Goal: Task Accomplishment & Management: Complete application form

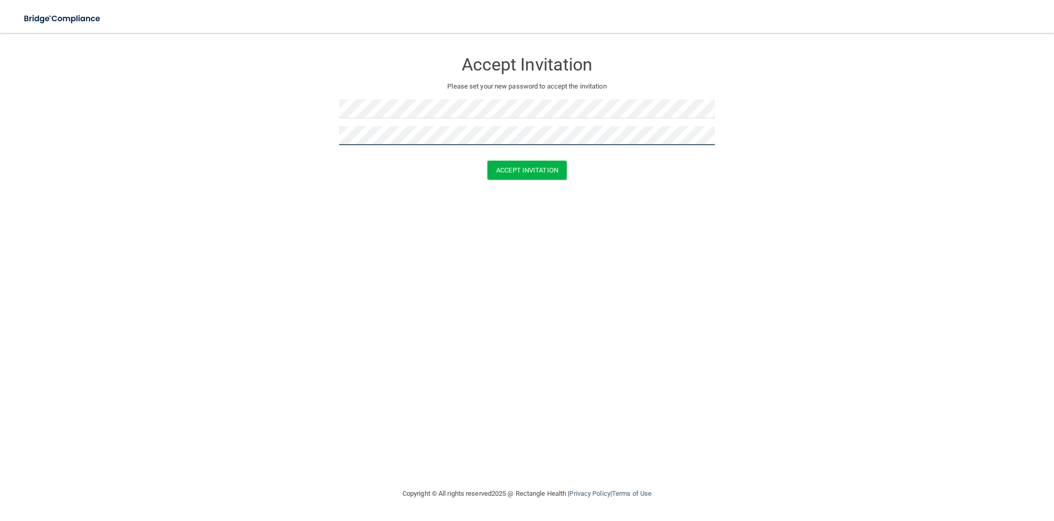
click at [488, 161] on button "Accept Invitation" at bounding box center [527, 170] width 79 height 19
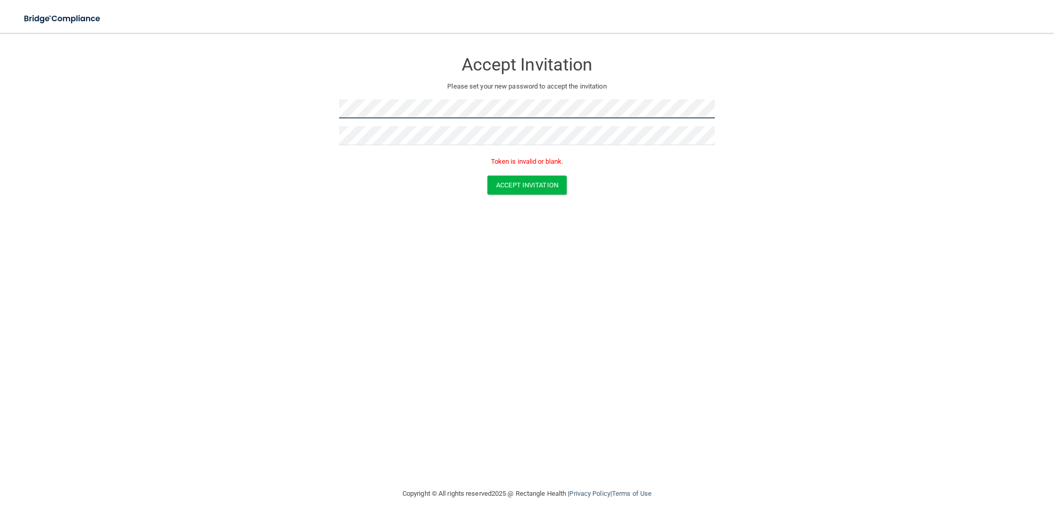
click at [300, 112] on form "Accept Invitation Please set your new password to accept the invitation Token i…" at bounding box center [527, 125] width 1013 height 164
click at [527, 189] on button "Accept Invitation" at bounding box center [527, 185] width 79 height 19
click at [525, 188] on button "Accept Invitation" at bounding box center [527, 185] width 79 height 19
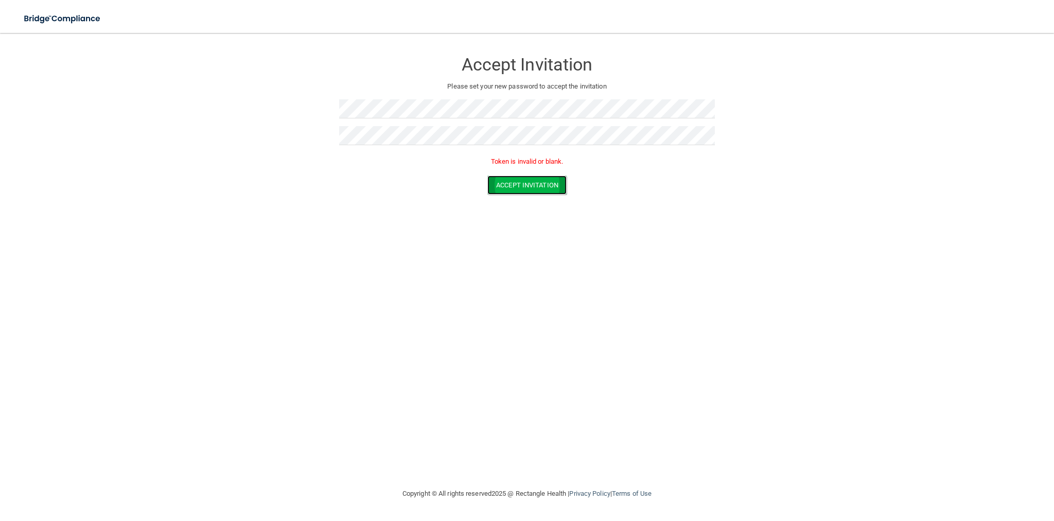
click at [518, 185] on button "Accept Invitation" at bounding box center [527, 185] width 79 height 19
click at [518, 184] on button "Accept Invitation" at bounding box center [527, 185] width 79 height 19
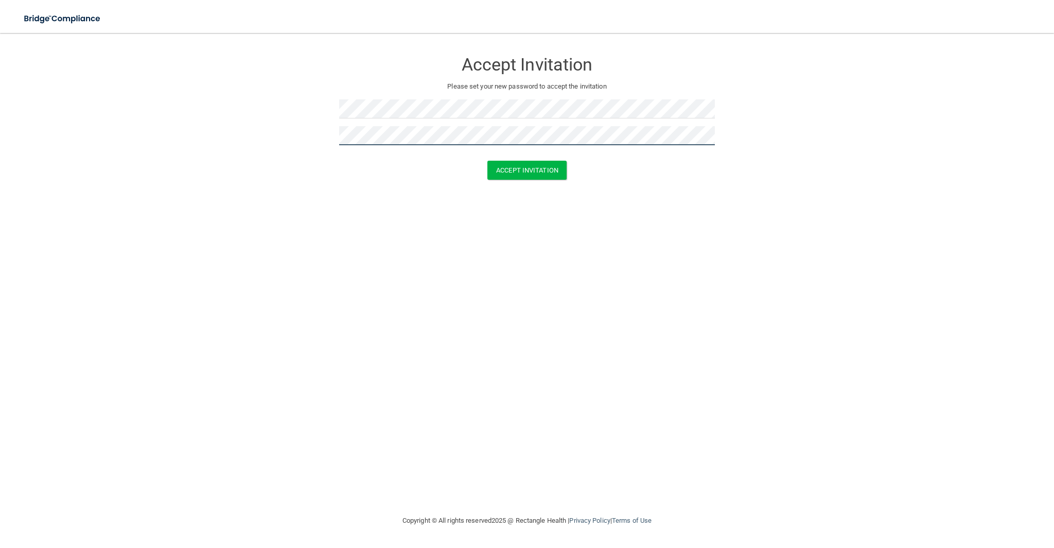
click at [488, 161] on button "Accept Invitation" at bounding box center [527, 170] width 79 height 19
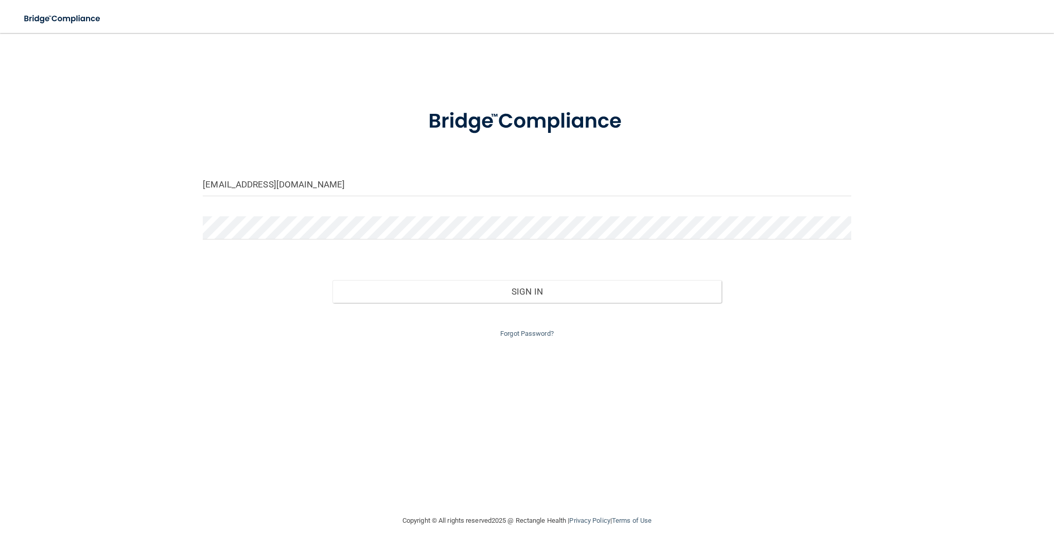
type input "[EMAIL_ADDRESS][DOMAIN_NAME]"
click at [333, 280] on button "Sign In" at bounding box center [527, 291] width 389 height 23
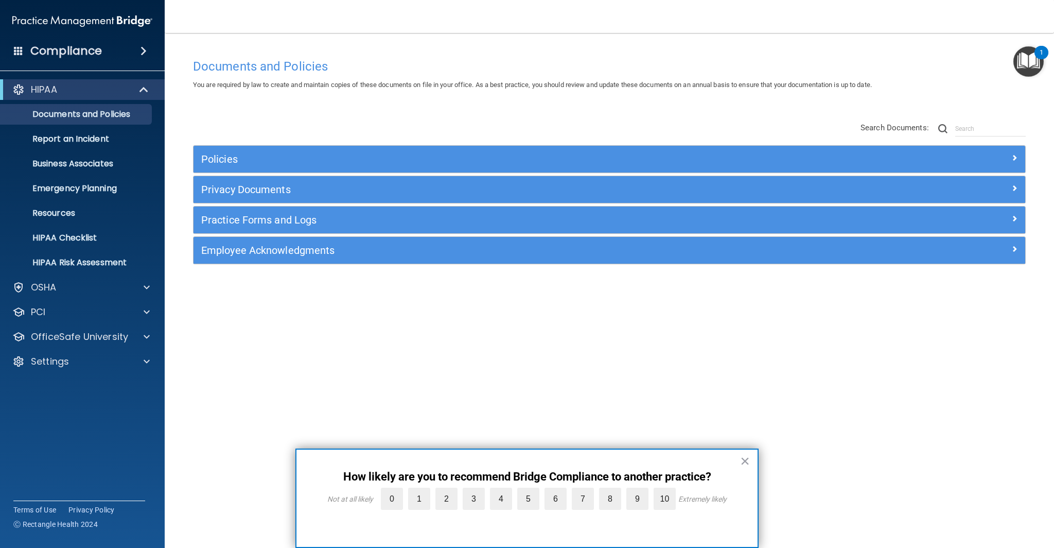
click at [742, 461] on button "×" at bounding box center [745, 461] width 10 height 16
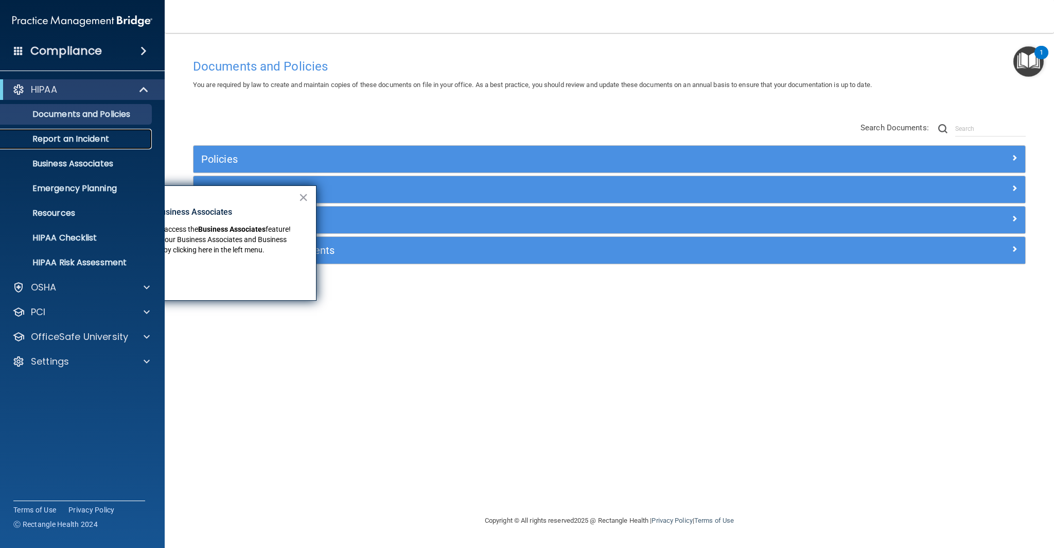
click at [72, 140] on p "Report an Incident" at bounding box center [77, 139] width 141 height 10
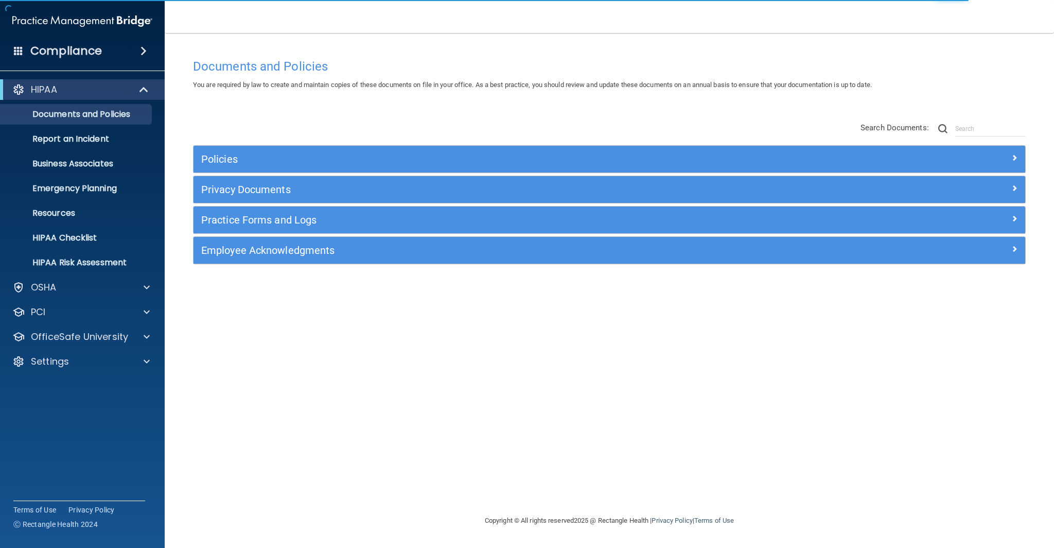
click at [145, 53] on span at bounding box center [144, 51] width 6 height 12
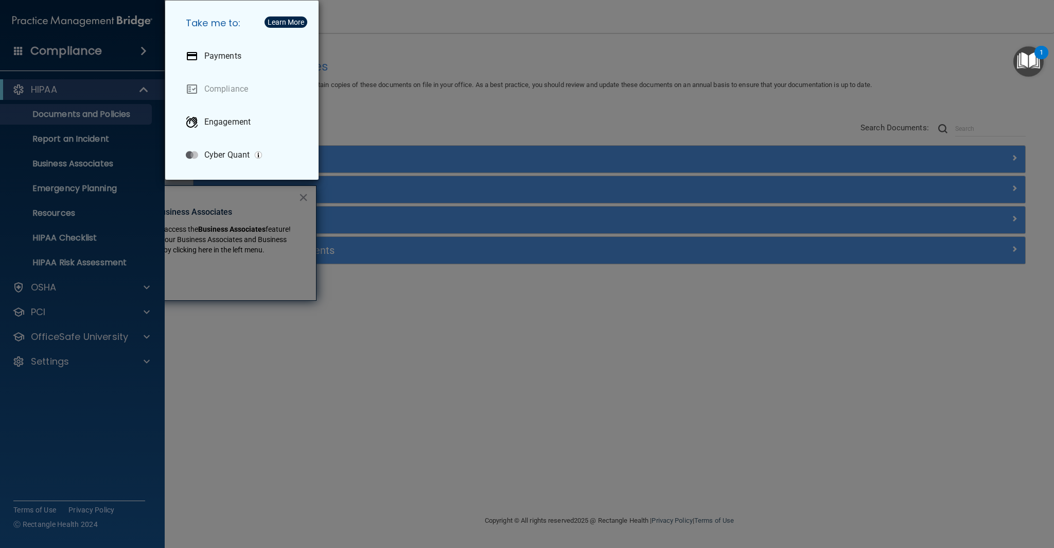
click at [90, 264] on div "Take me to: Payments Compliance Engagement Cyber Quant" at bounding box center [527, 274] width 1054 height 548
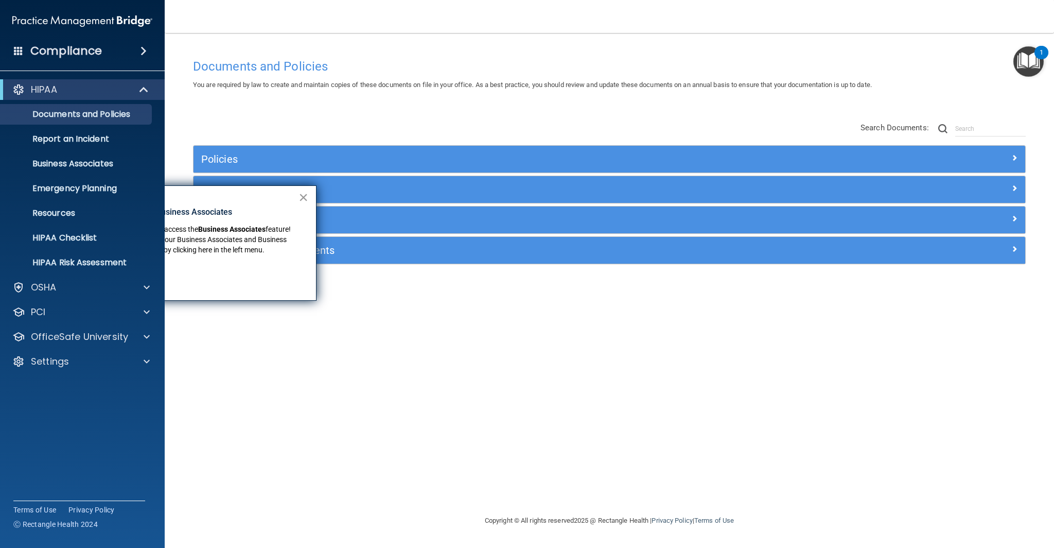
click at [299, 197] on button "×" at bounding box center [304, 197] width 10 height 16
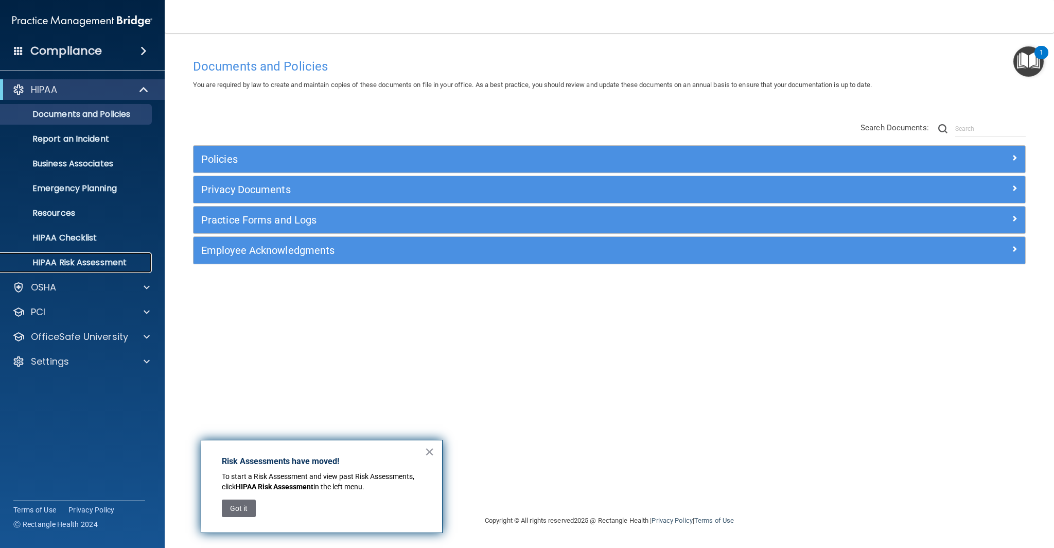
click at [69, 264] on p "HIPAA Risk Assessment" at bounding box center [77, 262] width 141 height 10
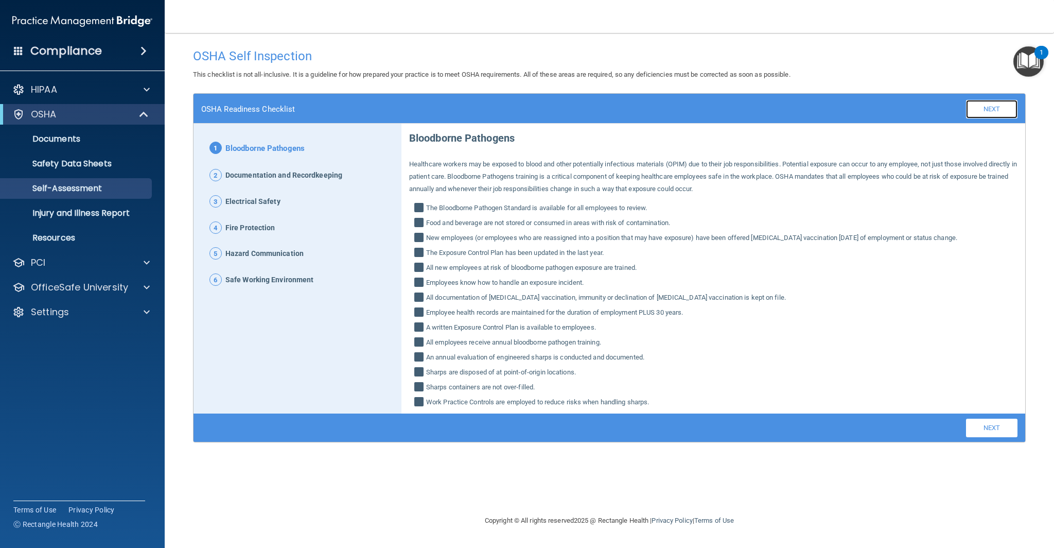
click at [995, 107] on link "Next" at bounding box center [991, 109] width 51 height 19
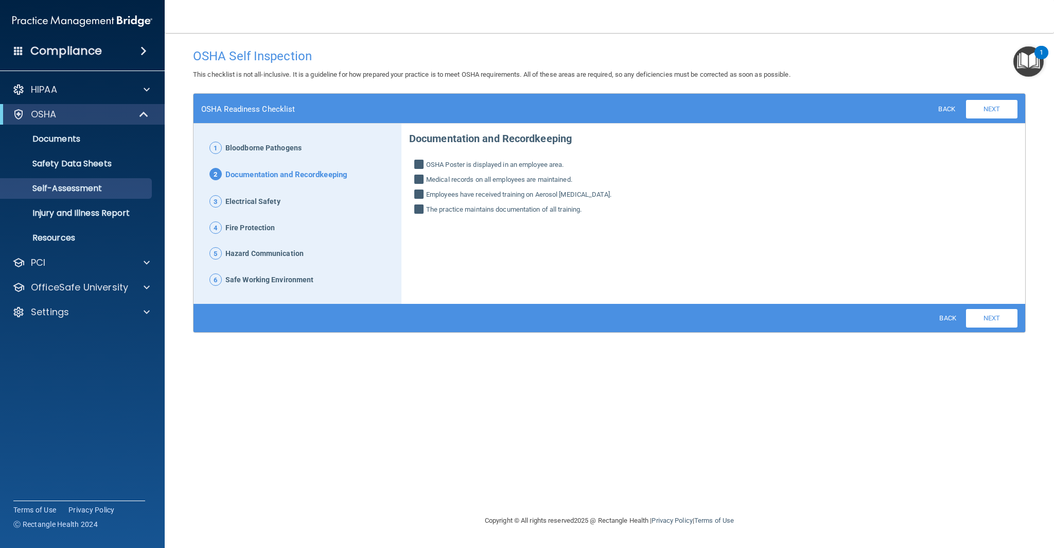
click at [420, 164] on input "OSHA Poster is displayed in an employee area." at bounding box center [420, 166] width 12 height 10
checkbox input "false"
click at [420, 177] on input "Medical records on all employees are maintained." at bounding box center [420, 181] width 12 height 10
checkbox input "false"
click at [420, 197] on input "Employees have received training on Aerosol Transmissible Diseases." at bounding box center [420, 195] width 12 height 10
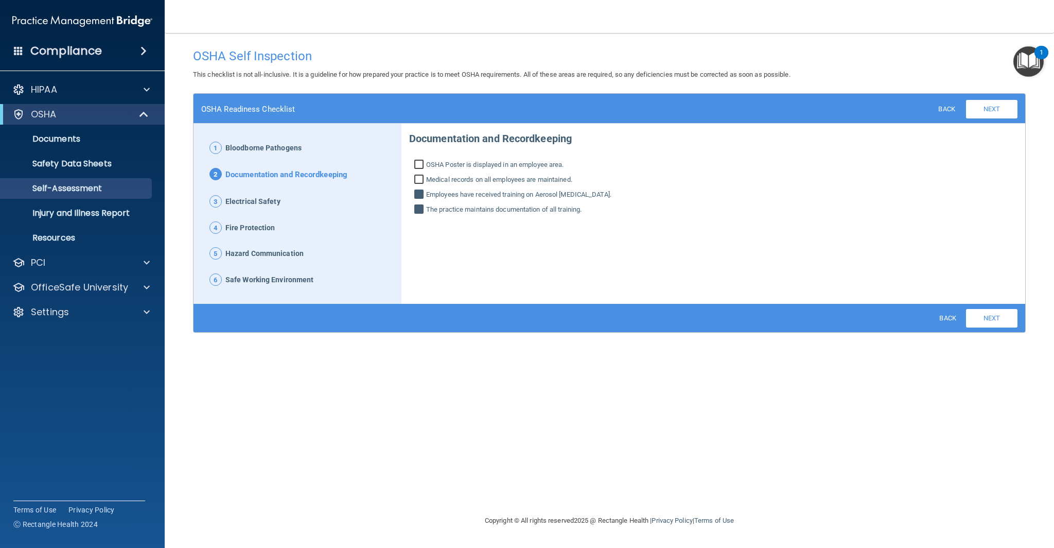
checkbox input "false"
click at [419, 206] on input "The practice maintains documentation of all training." at bounding box center [420, 210] width 12 height 10
checkbox input "false"
click at [987, 113] on link "Next" at bounding box center [991, 109] width 51 height 19
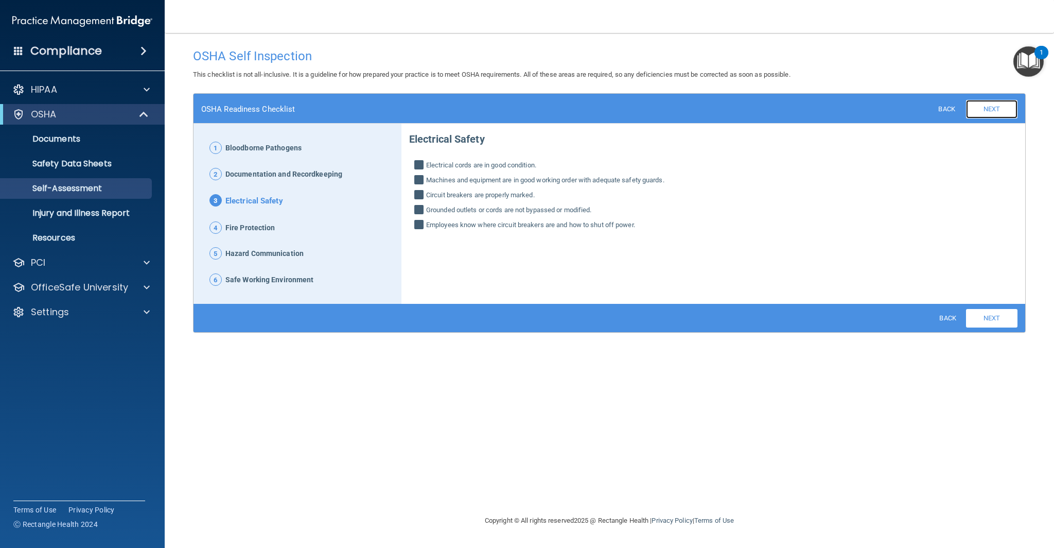
click at [988, 106] on link "Next" at bounding box center [991, 109] width 51 height 19
click at [950, 108] on link "Back" at bounding box center [946, 108] width 33 height 14
click at [418, 165] on input "Electrical cords are in good condition." at bounding box center [420, 166] width 12 height 10
checkbox input "false"
drag, startPoint x: 419, startPoint y: 177, endPoint x: 420, endPoint y: 185, distance: 8.3
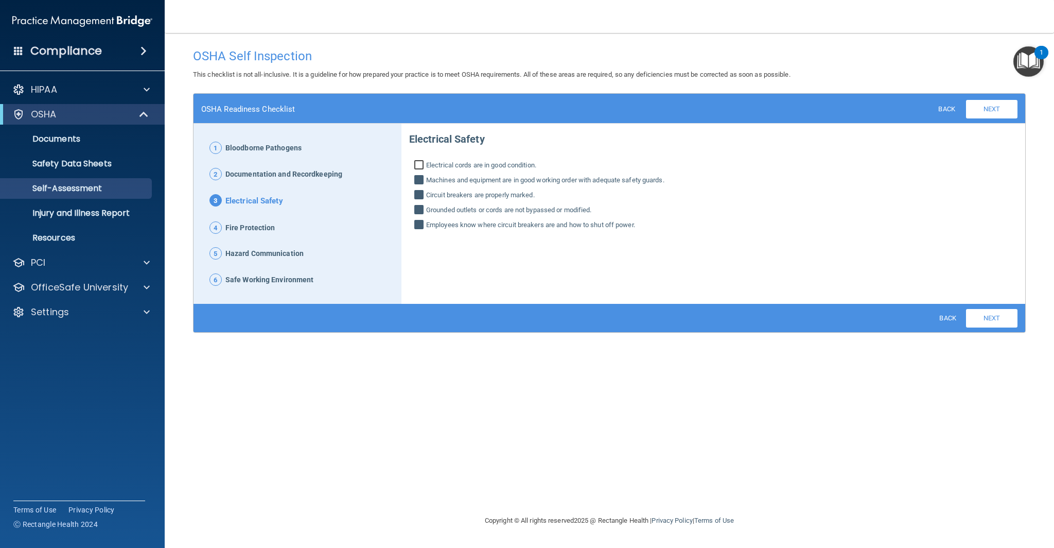
click at [419, 177] on input "Machines and equipment are in good working order with adequate safety guards." at bounding box center [420, 181] width 12 height 10
checkbox input "false"
click at [418, 193] on input "Circuit breakers are properly marked." at bounding box center [420, 196] width 12 height 10
checkbox input "false"
drag, startPoint x: 420, startPoint y: 205, endPoint x: 421, endPoint y: 215, distance: 9.8
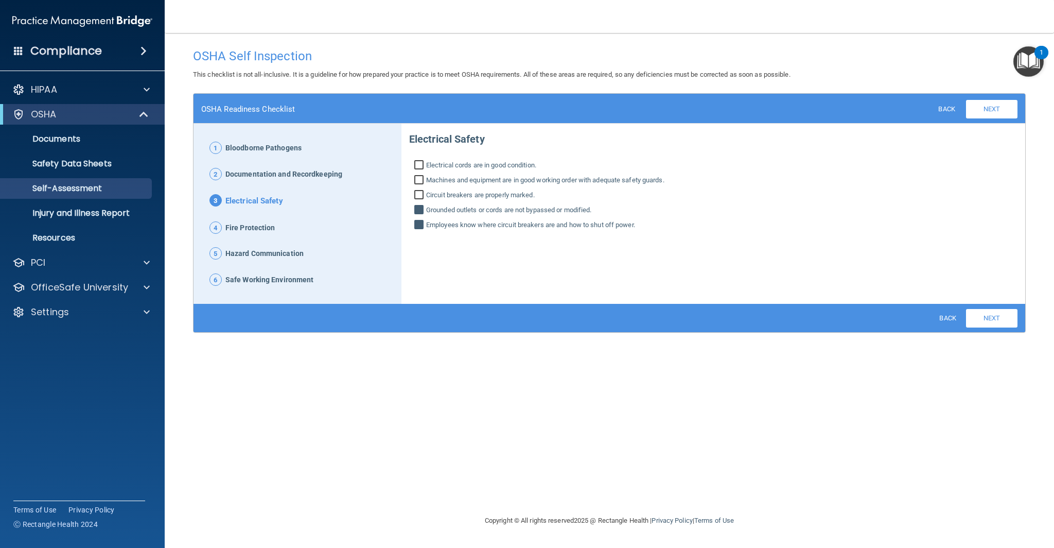
click at [420, 206] on input "Grounded outlets or cords are not bypassed or modified." at bounding box center [420, 211] width 12 height 10
checkbox input "false"
click at [419, 221] on input "Employees know where circuit breakers are and how to shut off power." at bounding box center [420, 226] width 12 height 10
checkbox input "false"
drag, startPoint x: 994, startPoint y: 108, endPoint x: 959, endPoint y: 117, distance: 36.2
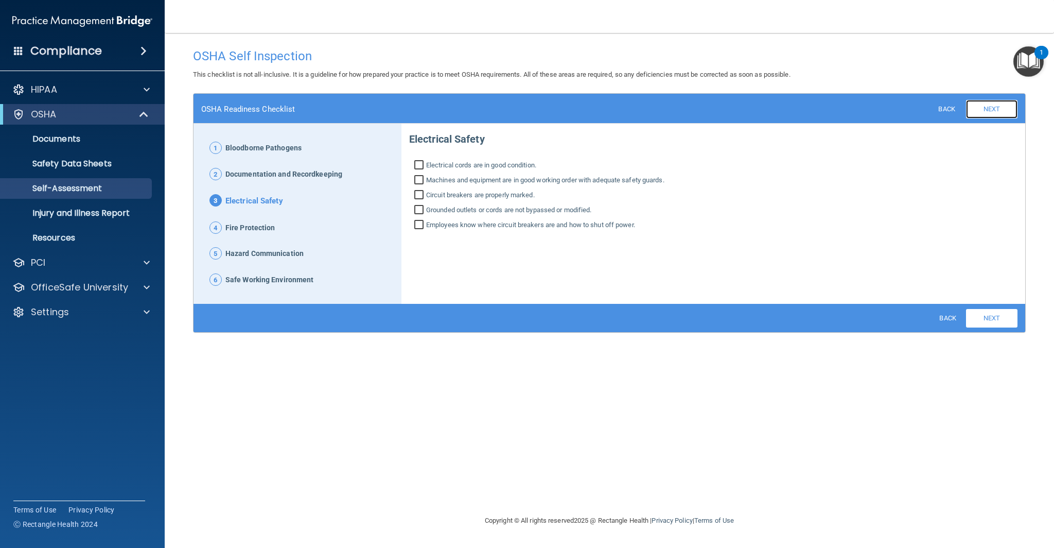
click at [994, 108] on link "Next" at bounding box center [991, 109] width 51 height 19
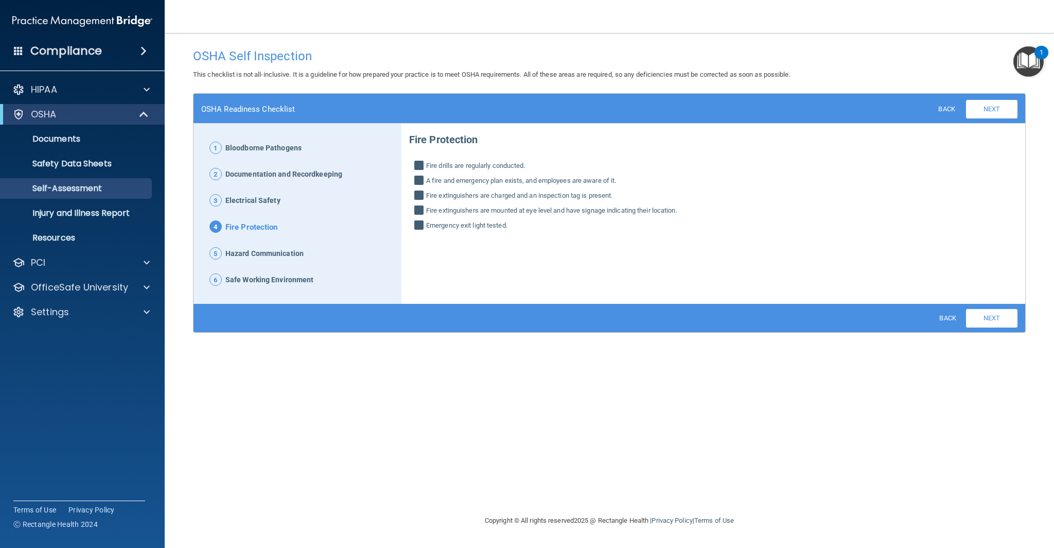
drag, startPoint x: 418, startPoint y: 167, endPoint x: 419, endPoint y: 173, distance: 5.7
click at [418, 168] on input "Fire drills are regularly conducted." at bounding box center [420, 167] width 12 height 10
checkbox input "false"
drag, startPoint x: 419, startPoint y: 179, endPoint x: 421, endPoint y: 196, distance: 17.7
click at [420, 180] on input "A fire and emergency plan exists, and employees are aware of it." at bounding box center [420, 182] width 12 height 10
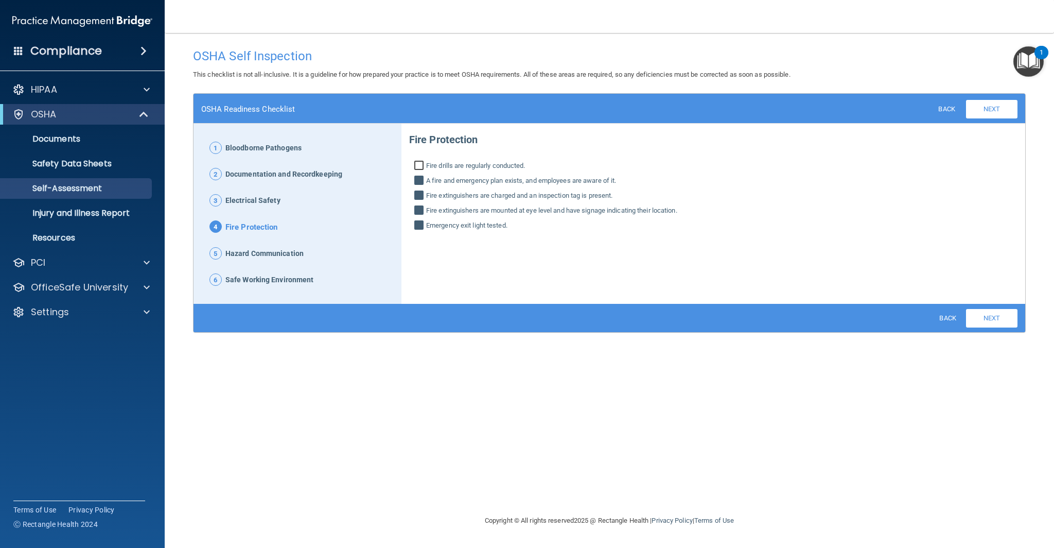
checkbox input "false"
click at [422, 195] on input "Fire extinguishers are charged and an inspection tag is present." at bounding box center [420, 197] width 12 height 10
checkbox input "false"
click at [418, 212] on input "Fire extinguishers are mounted at eye level and have signage indicating their l…" at bounding box center [420, 211] width 12 height 10
checkbox input "false"
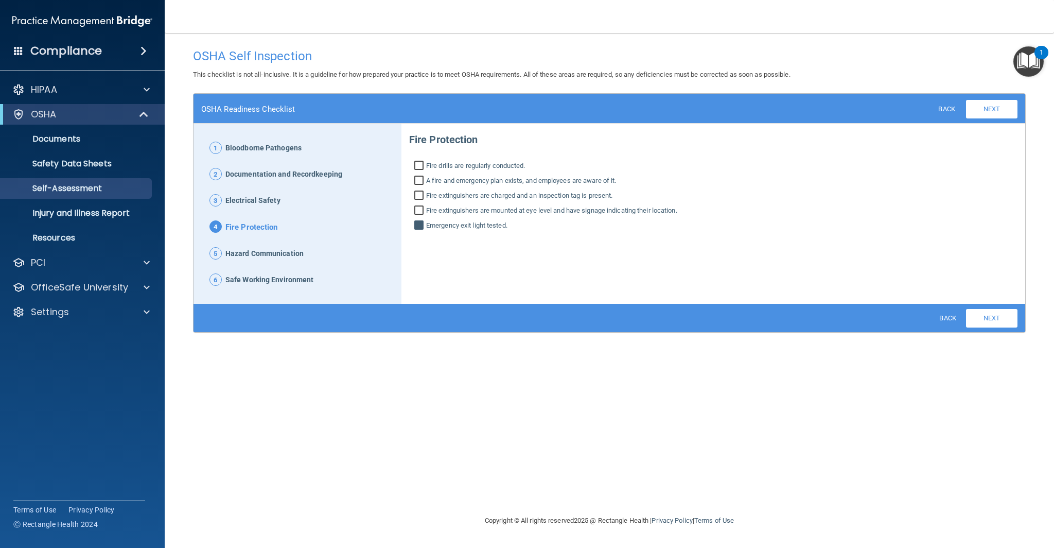
click at [419, 224] on input "Emergency exit light tested." at bounding box center [420, 226] width 12 height 10
checkbox input "false"
click at [240, 255] on span "Hazard Communication" at bounding box center [265, 253] width 78 height 13
drag, startPoint x: 422, startPoint y: 165, endPoint x: 424, endPoint y: 186, distance: 21.2
click at [422, 166] on input "Fire drills are regularly conducted." at bounding box center [420, 167] width 12 height 10
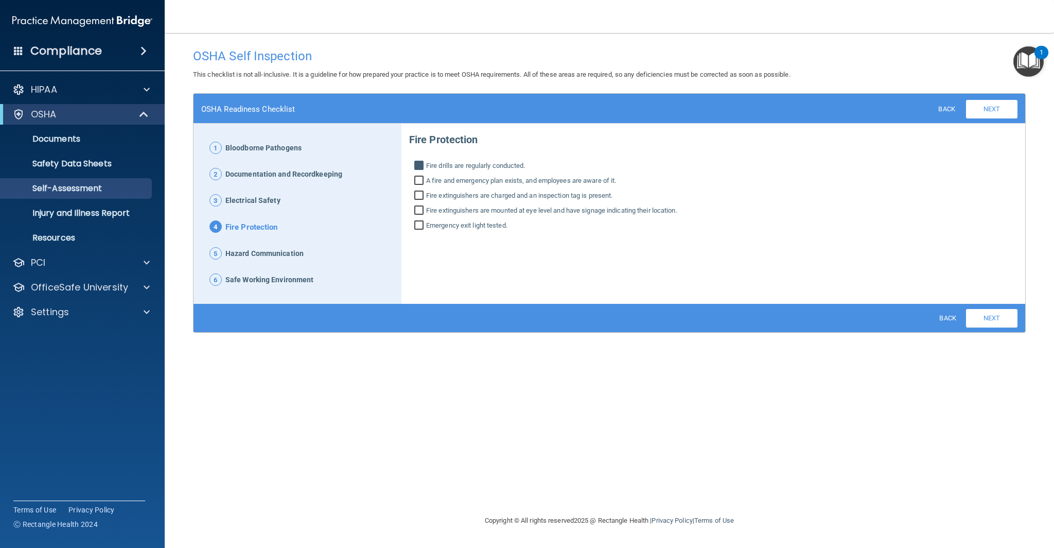
drag, startPoint x: 422, startPoint y: 167, endPoint x: 460, endPoint y: 157, distance: 40.0
click at [423, 167] on input "Fire drills are regularly conducted." at bounding box center [420, 167] width 12 height 10
checkbox input "false"
click at [995, 112] on link "Next" at bounding box center [991, 109] width 51 height 19
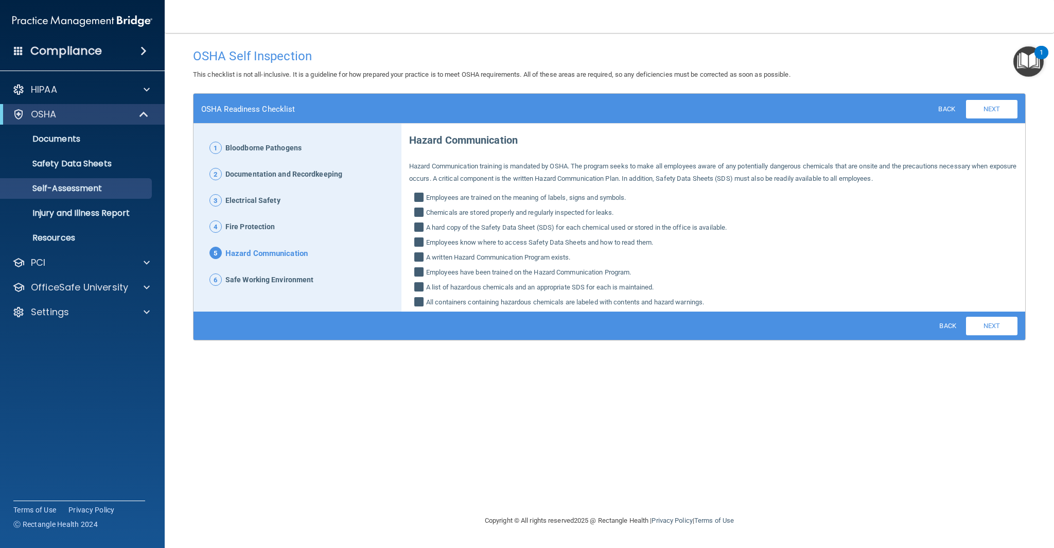
click at [418, 200] on input "Employees are trained on the meaning of labels, signs and symbols." at bounding box center [420, 199] width 12 height 10
checkbox input "false"
click at [417, 215] on input "Chemicals are stored properly and regularly inspected for leaks." at bounding box center [420, 214] width 12 height 10
checkbox input "false"
click at [418, 226] on input "A hard copy of the Safety Data Sheet (SDS) for each chemical used or stored in …" at bounding box center [420, 228] width 12 height 10
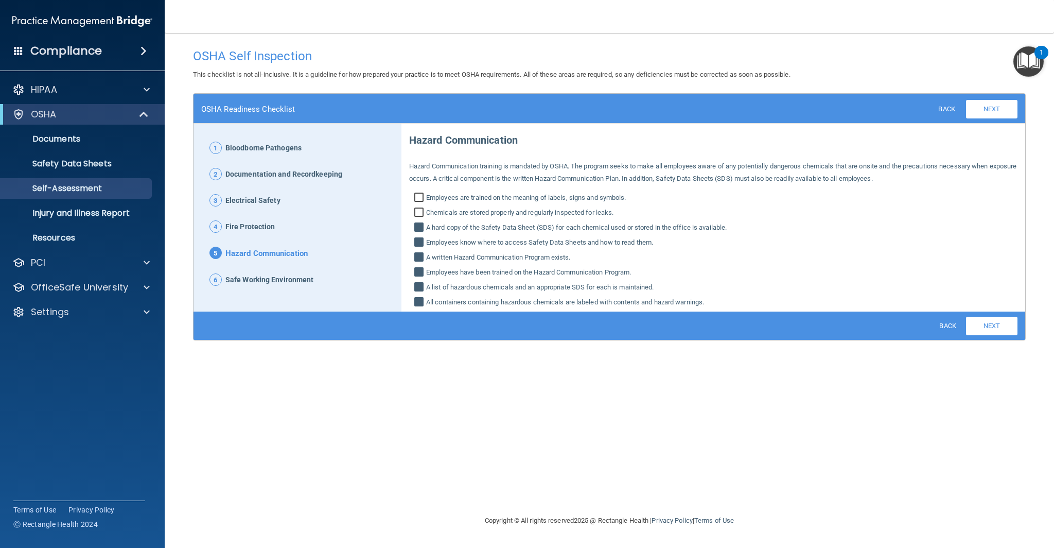
checkbox input "false"
click at [415, 238] on input "Employees know where to access Safety Data Sheets and how to read them." at bounding box center [420, 243] width 12 height 10
checkbox input "false"
drag, startPoint x: 416, startPoint y: 253, endPoint x: 418, endPoint y: 264, distance: 10.5
click at [416, 253] on input "A written Hazard Communication Program exists." at bounding box center [420, 258] width 12 height 10
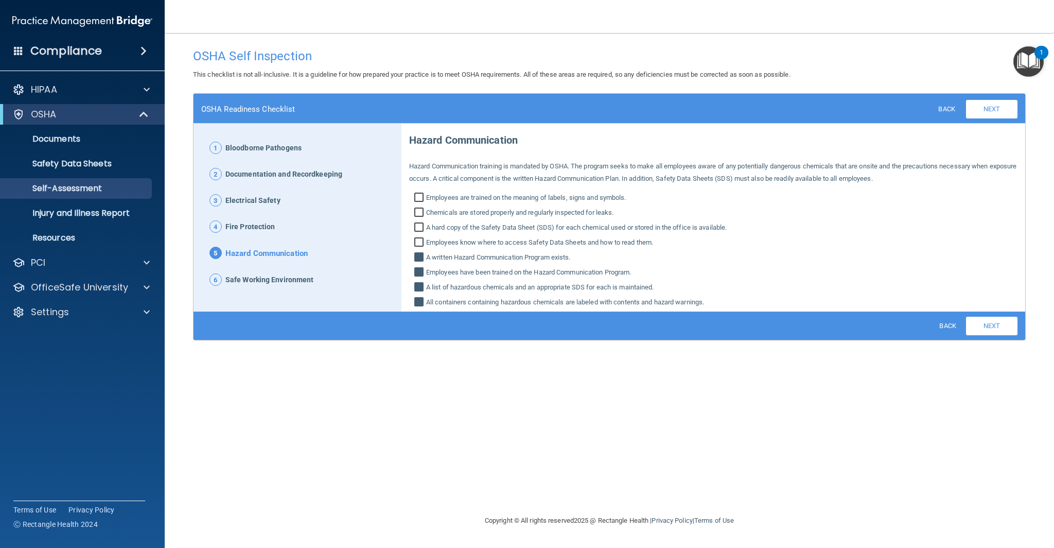
checkbox input "false"
click at [418, 268] on input "Employees have been trained on the Hazard Communication Program." at bounding box center [420, 273] width 12 height 10
checkbox input "false"
drag, startPoint x: 420, startPoint y: 288, endPoint x: 419, endPoint y: 298, distance: 9.8
click at [420, 288] on input "A list of hazardous chemicals and an appropriate SDS for each is maintained." at bounding box center [420, 288] width 12 height 10
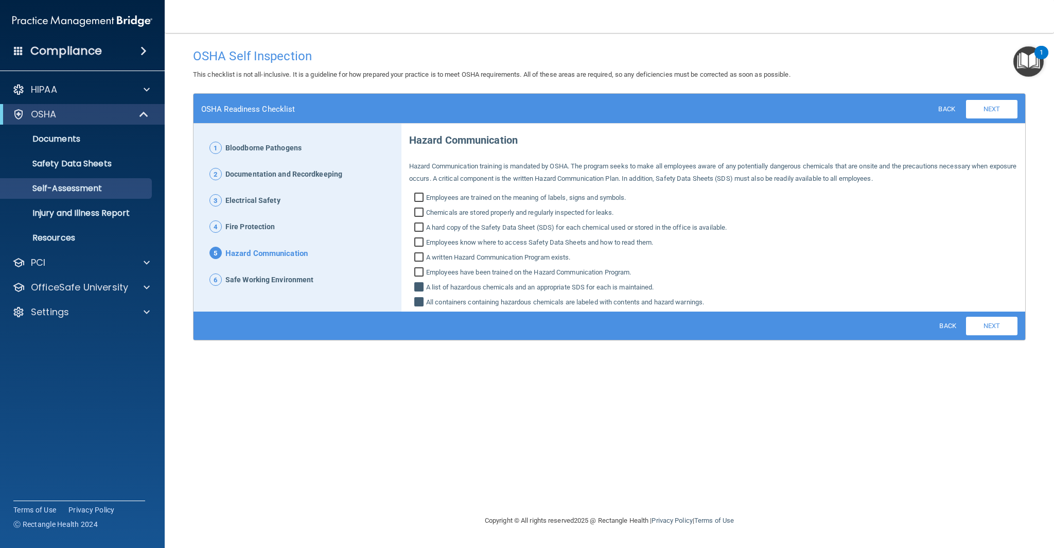
checkbox input "false"
drag, startPoint x: 417, startPoint y: 302, endPoint x: 495, endPoint y: 262, distance: 88.2
click at [418, 302] on input "All containers containing hazardous chemicals are labeled with contents and haz…" at bounding box center [420, 303] width 12 height 10
checkbox input "false"
drag, startPoint x: 1003, startPoint y: 114, endPoint x: 954, endPoint y: 125, distance: 51.1
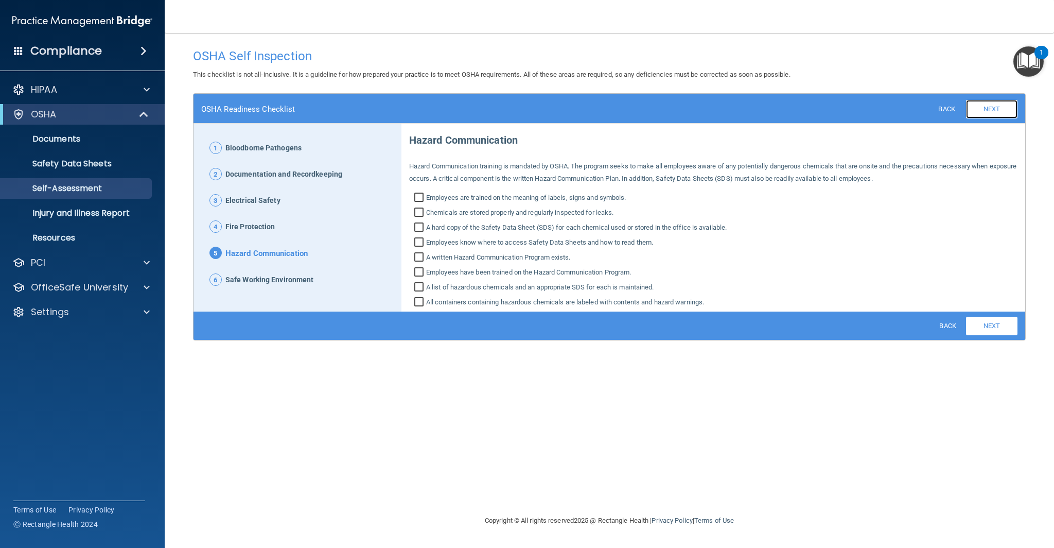
click at [1003, 114] on link "Next" at bounding box center [991, 109] width 51 height 19
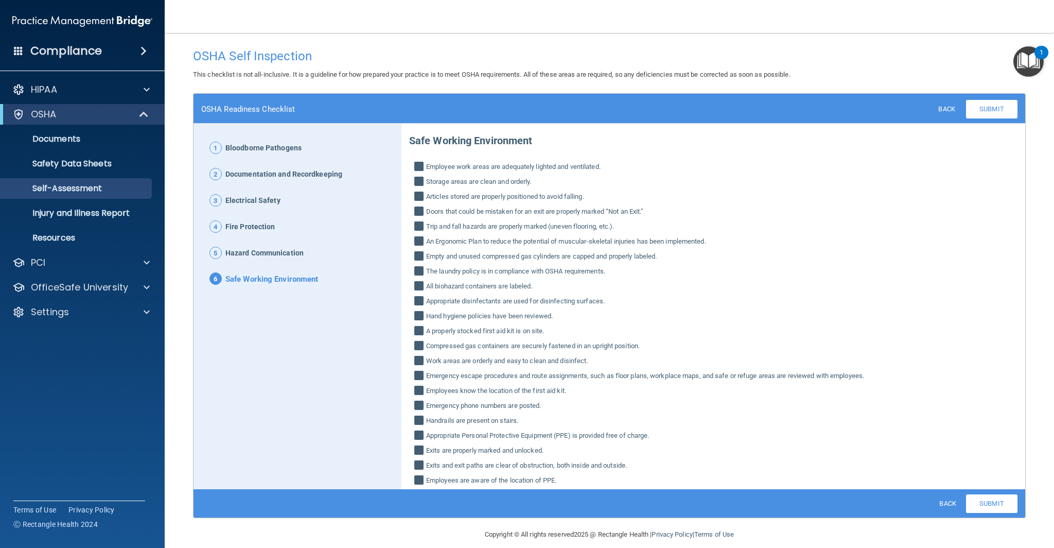
drag, startPoint x: 419, startPoint y: 167, endPoint x: 425, endPoint y: 178, distance: 12.5
click at [420, 167] on input "Employee work areas are adequately lighted and ventilated." at bounding box center [420, 168] width 12 height 10
checkbox input "false"
drag, startPoint x: 422, startPoint y: 183, endPoint x: 420, endPoint y: 190, distance: 6.9
click at [421, 183] on input "Storage areas are clean and orderly." at bounding box center [420, 183] width 12 height 10
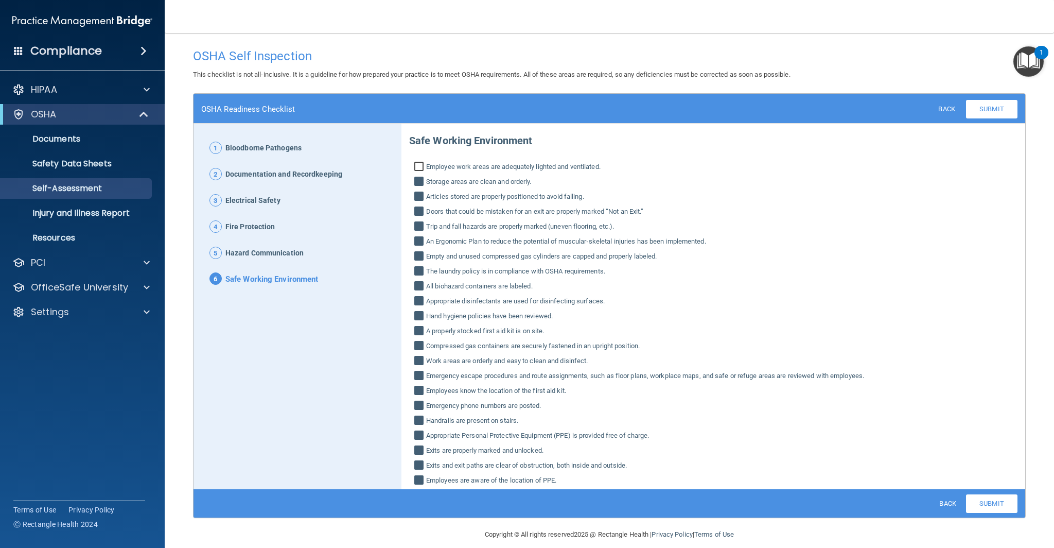
checkbox input "false"
click at [419, 194] on input "Articles stored are properly positioned to avoid falling." at bounding box center [420, 198] width 12 height 10
checkbox input "false"
click at [422, 215] on input "Doors that could be mistaken for an exit are properly marked “Not an Exit.”" at bounding box center [420, 212] width 12 height 10
checkbox input "false"
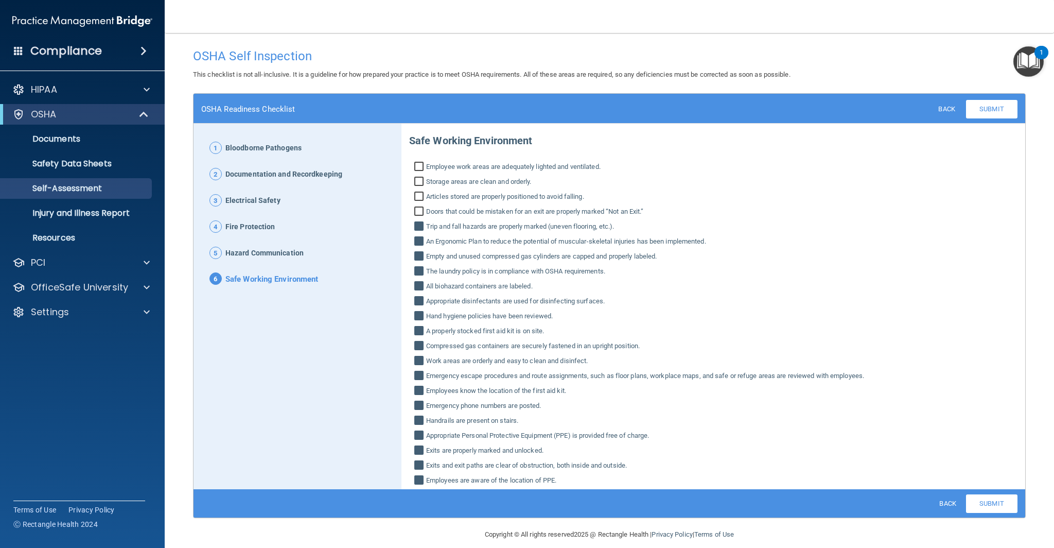
drag, startPoint x: 424, startPoint y: 227, endPoint x: 422, endPoint y: 240, distance: 13.5
click at [424, 227] on input "Trip and fall hazards are properly marked (uneven flooring, etc.)." at bounding box center [420, 227] width 12 height 10
checkbox input "false"
click at [421, 240] on input "An Ergonomic Plan to reduce the potential of muscular‐skeletal injuries has bee…" at bounding box center [420, 242] width 12 height 10
checkbox input "false"
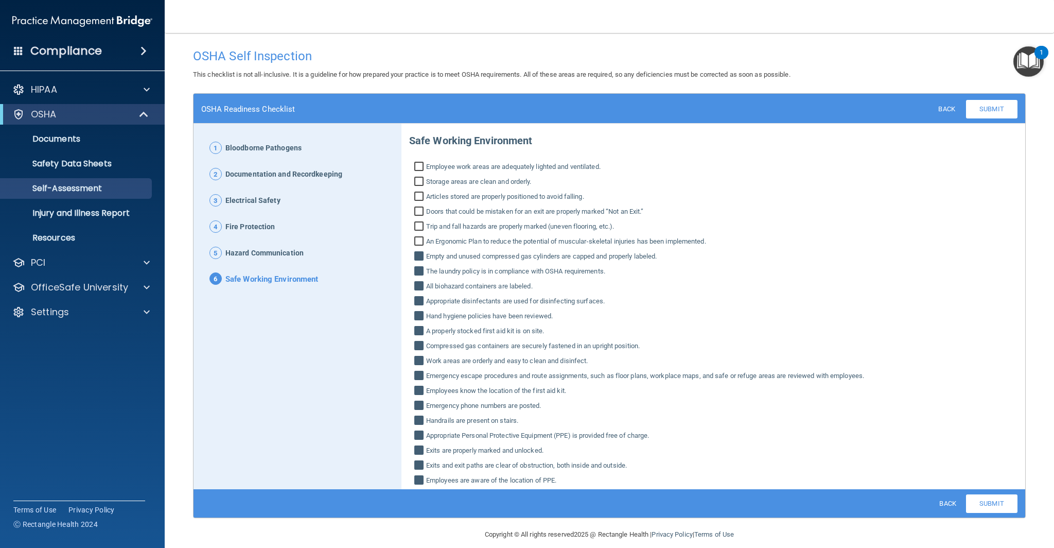
click at [422, 257] on input "Empty and unused compressed gas cylinders are capped and properly labeled." at bounding box center [420, 257] width 12 height 10
checkbox input "false"
click at [420, 272] on input "The laundry policy is in compliance with OSHA requirements." at bounding box center [420, 272] width 12 height 10
checkbox input "false"
drag, startPoint x: 421, startPoint y: 287, endPoint x: 420, endPoint y: 298, distance: 10.3
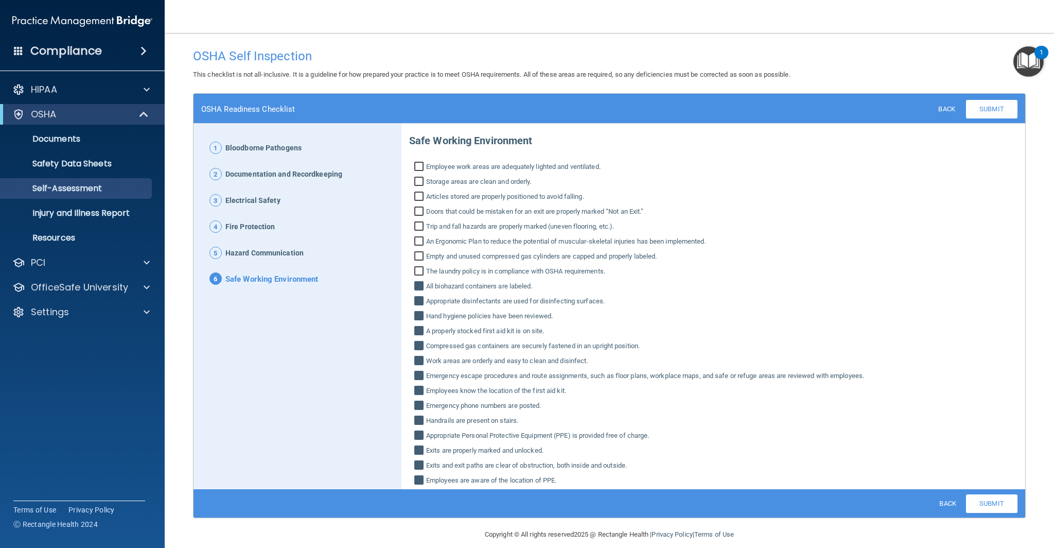
click at [421, 287] on input "All biohazard containers are labeled." at bounding box center [420, 287] width 12 height 10
checkbox input "false"
drag, startPoint x: 420, startPoint y: 302, endPoint x: 422, endPoint y: 314, distance: 11.5
click at [420, 302] on input "Appropriate disinfectants are used for disinfecting surfaces." at bounding box center [420, 302] width 12 height 10
checkbox input "false"
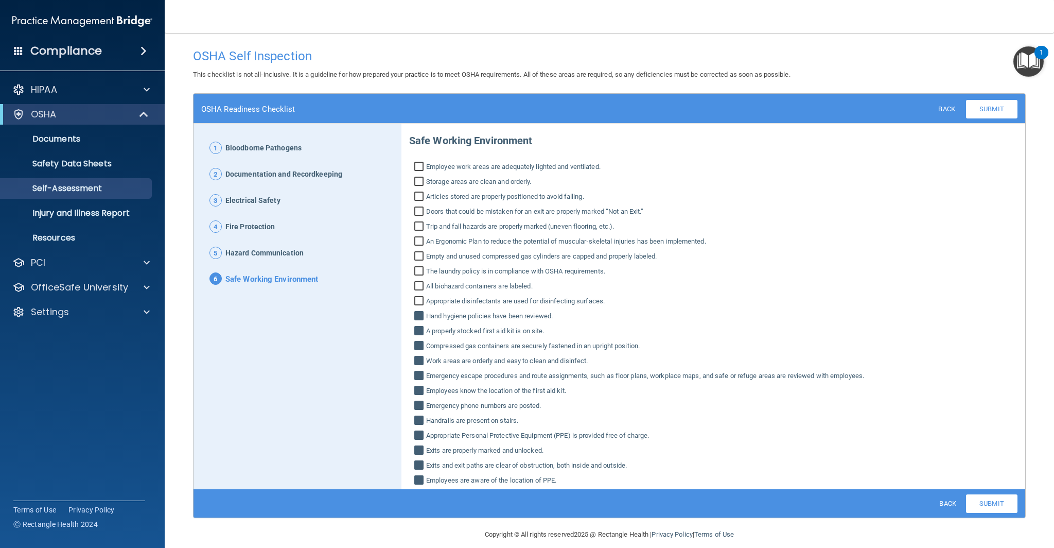
drag, startPoint x: 422, startPoint y: 314, endPoint x: 420, endPoint y: 324, distance: 10.6
click at [422, 315] on input "Hand hygiene policies have been reviewed." at bounding box center [420, 317] width 12 height 10
checkbox input "false"
drag, startPoint x: 418, startPoint y: 332, endPoint x: 424, endPoint y: 334, distance: 6.0
click at [418, 332] on input "A properly stocked first aid kit is on site." at bounding box center [420, 332] width 12 height 10
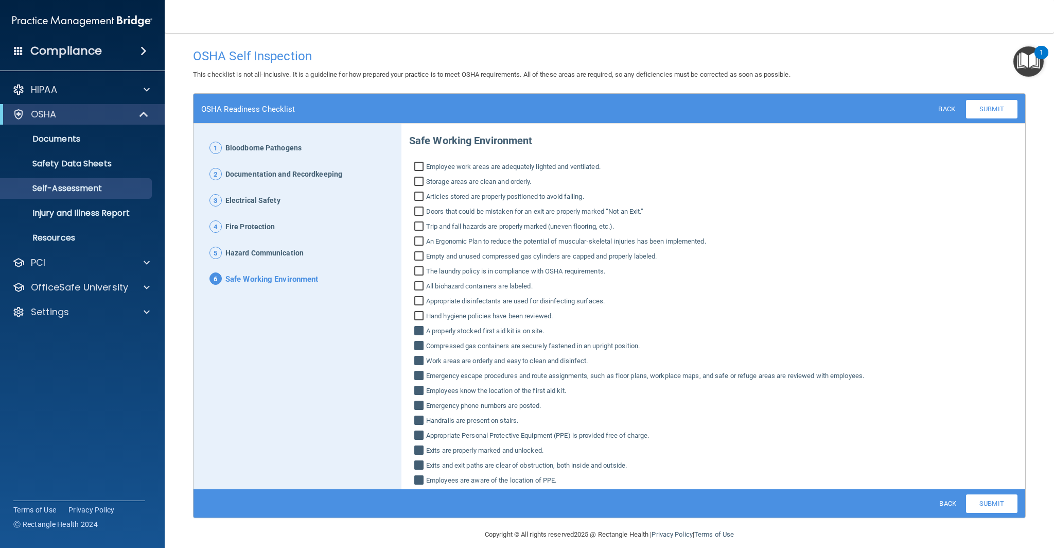
checkbox input "false"
click at [418, 350] on input "Compressed gas containers are securely fastened in an upright position." at bounding box center [420, 347] width 12 height 10
checkbox input "false"
click at [421, 363] on input "Work areas are orderly and easy to clean and disinfect." at bounding box center [420, 362] width 12 height 10
checkbox input "false"
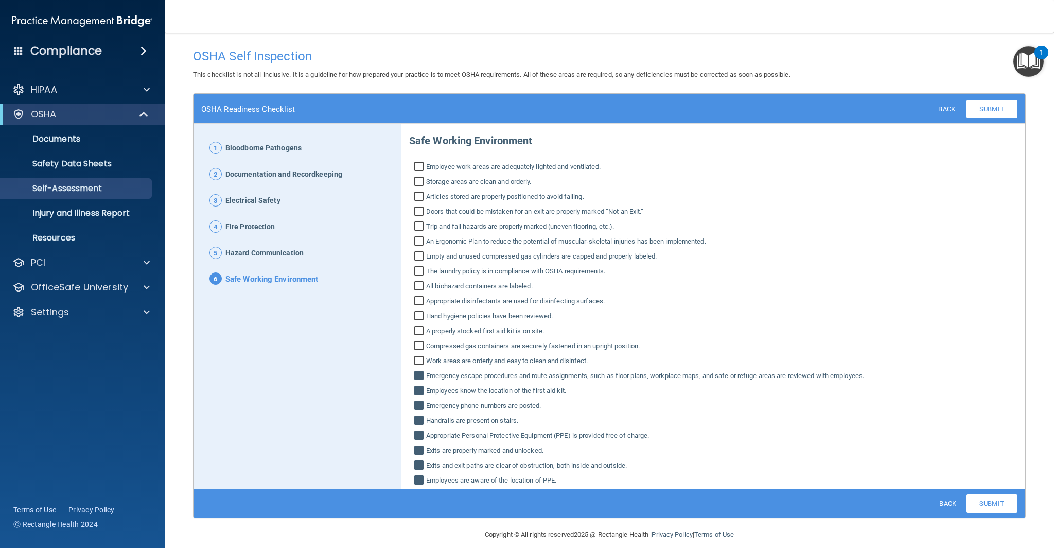
drag, startPoint x: 418, startPoint y: 375, endPoint x: 419, endPoint y: 385, distance: 9.8
click at [418, 375] on input "Emergency escape procedures and route assignments, such as floor plans, workpla…" at bounding box center [420, 377] width 12 height 10
checkbox input "false"
drag, startPoint x: 419, startPoint y: 389, endPoint x: 420, endPoint y: 401, distance: 11.9
click at [419, 389] on input "Employees know the location of the first aid kit." at bounding box center [420, 392] width 12 height 10
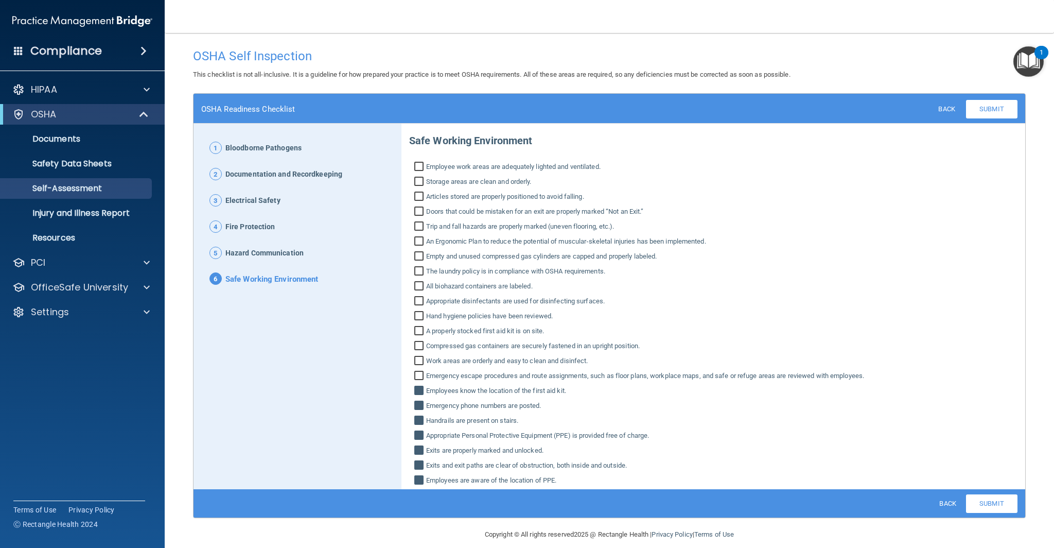
checkbox input "false"
drag, startPoint x: 420, startPoint y: 408, endPoint x: 420, endPoint y: 414, distance: 6.2
click at [420, 408] on input "Emergency phone numbers are posted." at bounding box center [420, 407] width 12 height 10
checkbox input "false"
click at [420, 422] on input "Handrails are present on stairs." at bounding box center [420, 422] width 12 height 10
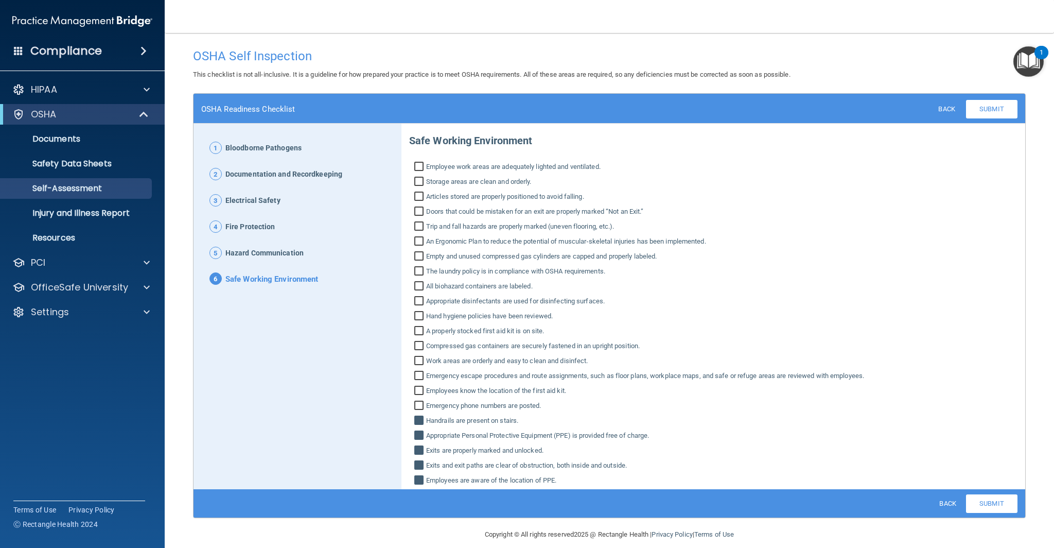
checkbox input "false"
click at [420, 434] on input "Appropriate Personal Protective Equipment (PPE) is provided free of charge." at bounding box center [420, 436] width 12 height 10
checkbox input "false"
click at [421, 449] on input "Exits are properly marked and unlocked." at bounding box center [420, 451] width 12 height 10
checkbox input "false"
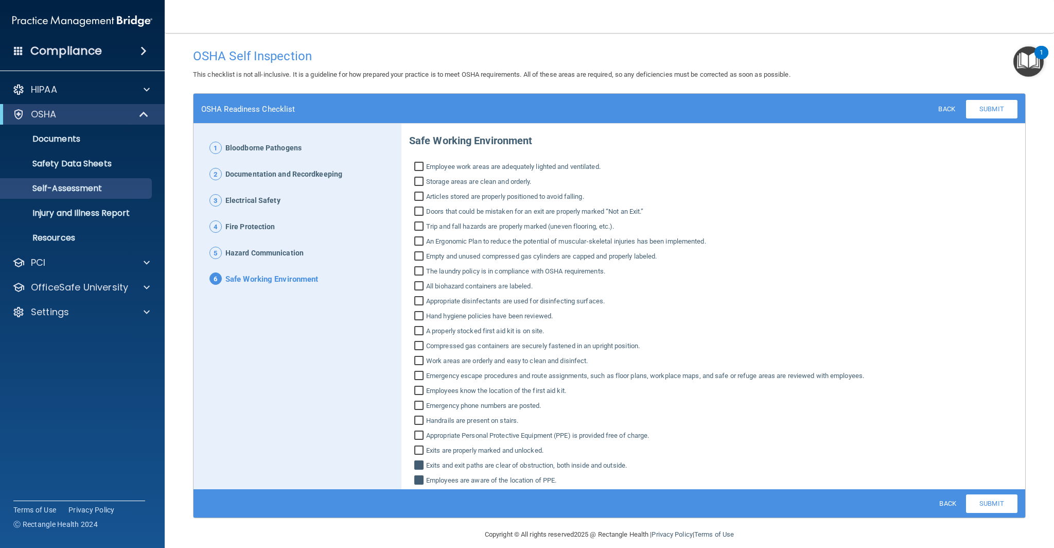
click at [419, 464] on input "Exits and exit paths are clear of obstruction, both inside and outside." at bounding box center [420, 466] width 12 height 10
checkbox input "false"
click at [417, 476] on input "Employees are aware of the location of PPE." at bounding box center [420, 481] width 12 height 10
checkbox input "false"
click at [992, 109] on link "Submit" at bounding box center [991, 109] width 51 height 19
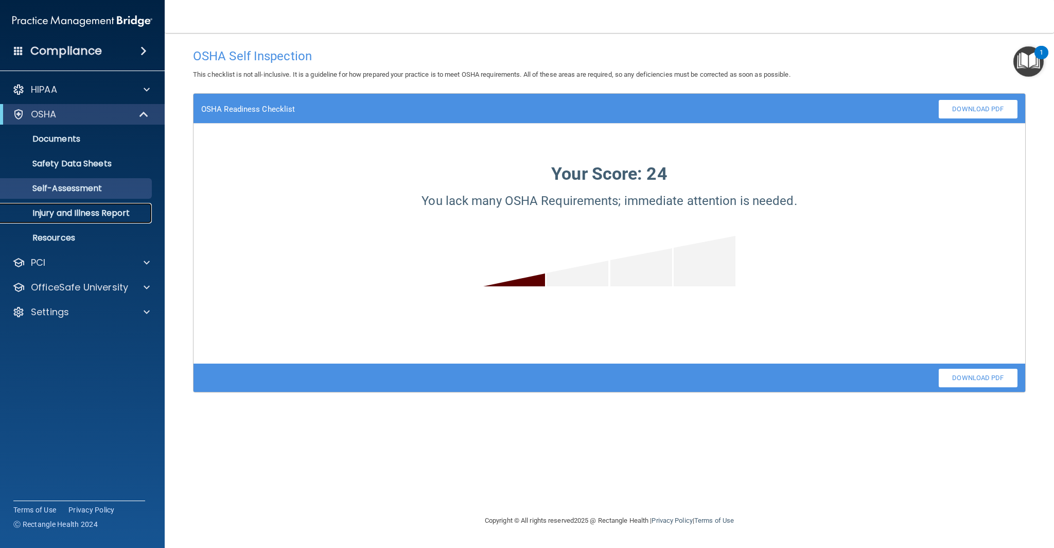
click at [101, 214] on p "Injury and Illness Report" at bounding box center [77, 213] width 141 height 10
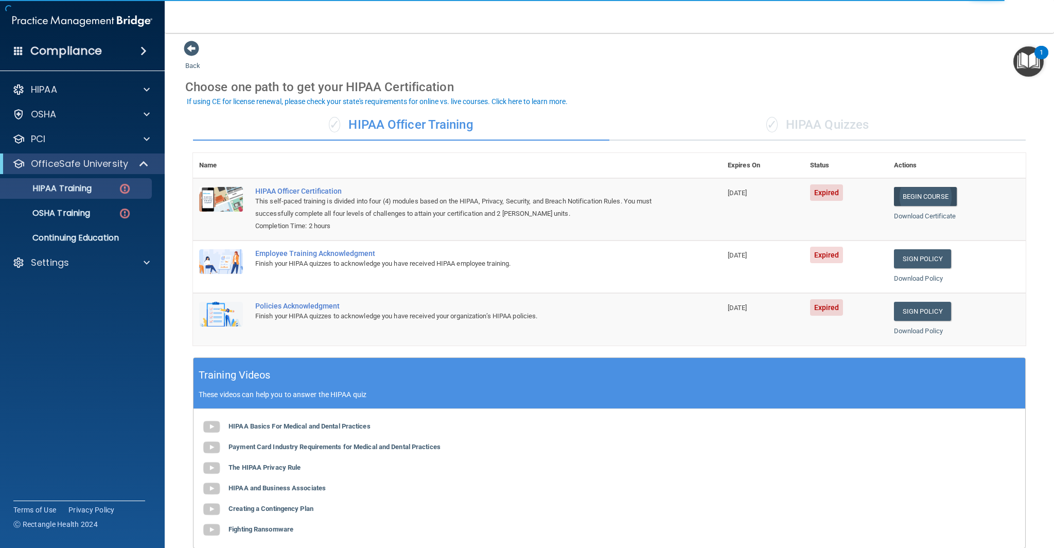
scroll to position [6, 0]
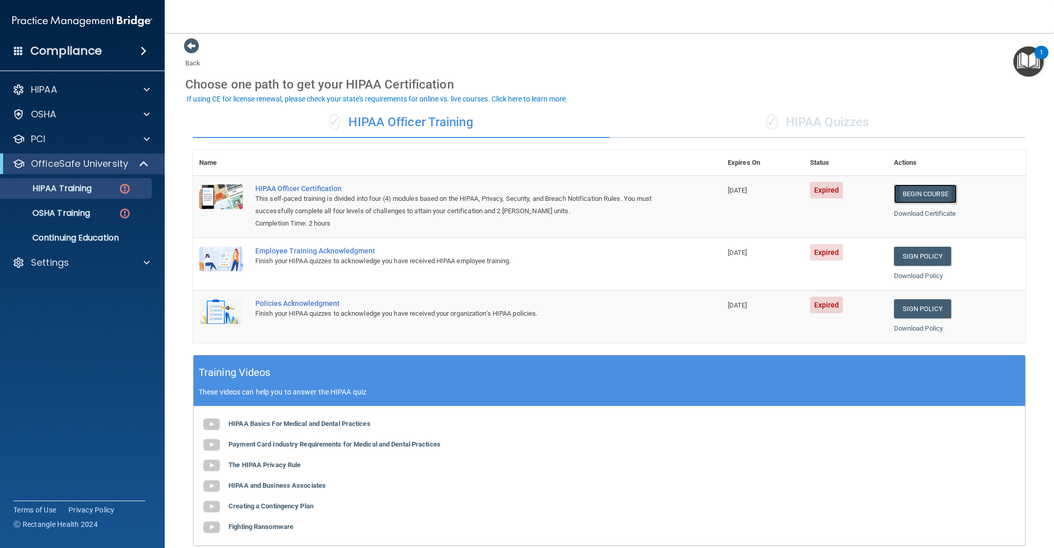
click at [937, 196] on link "Begin Course" at bounding box center [925, 193] width 63 height 19
